Goal: Check status: Check status

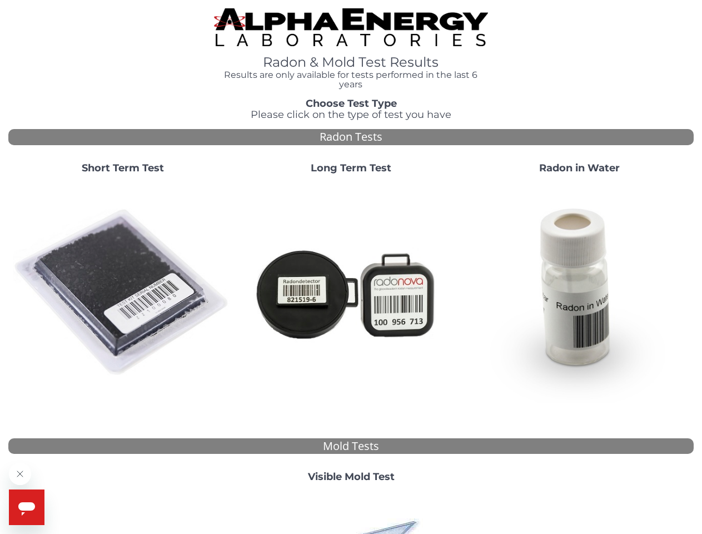
click at [122, 168] on strong "Short Term Test" at bounding box center [123, 168] width 82 height 12
click at [122, 292] on body "Radon & Mold Test Results Results are only available for tests performed in the…" at bounding box center [351, 391] width 702 height 783
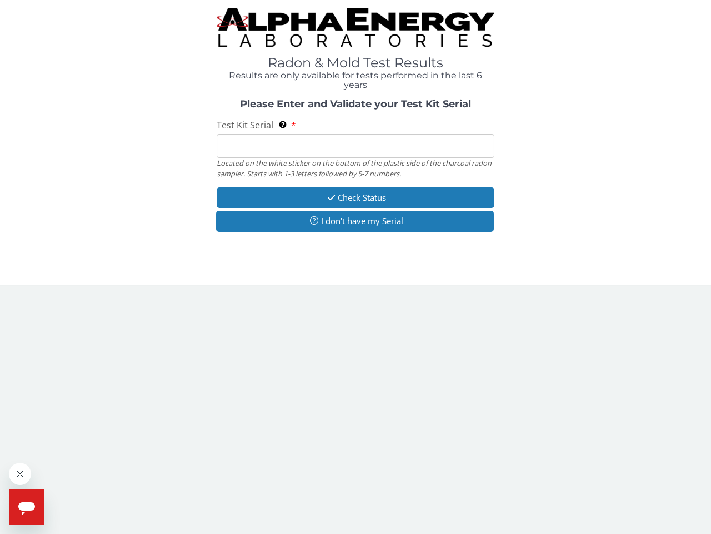
click at [351, 168] on div "Located on the white sticker on the bottom of the plastic side of the charcoal …" at bounding box center [356, 168] width 278 height 21
click at [351, 292] on body "Radon & Mold Test Results Results are only available for tests performed in the…" at bounding box center [355, 267] width 711 height 534
click at [579, 168] on div "Please Enter and Validate your Test Kit Serial Test Kit Serial Located on the w…" at bounding box center [355, 167] width 695 height 136
click at [579, 292] on body "Radon & Mold Test Results Results are only available for tests performed in the…" at bounding box center [355, 267] width 711 height 534
click at [351, 477] on body "Radon & Mold Test Results Results are only available for tests performed in the…" at bounding box center [355, 267] width 711 height 534
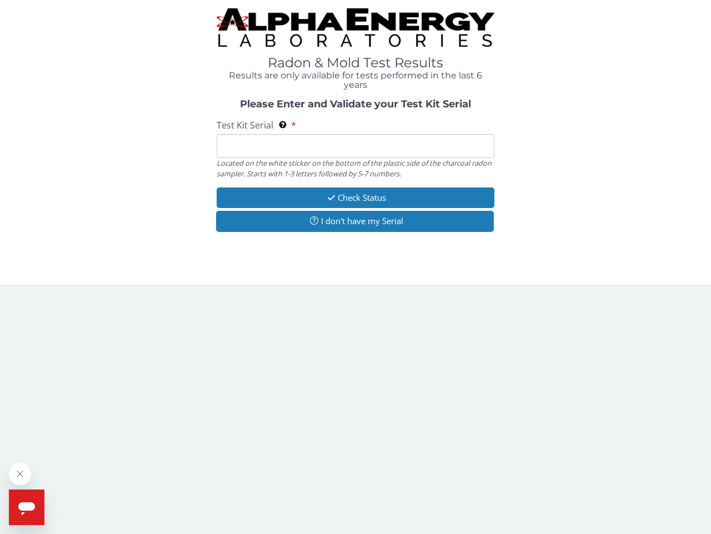
click at [351, 512] on body "Radon & Mold Test Results Results are only available for tests performed in the…" at bounding box center [355, 267] width 711 height 534
click at [20, 474] on icon "Close message from company" at bounding box center [20, 474] width 6 height 6
click at [50, 497] on span "Help" at bounding box center [51, 496] width 18 height 9
